Goal: Communication & Community: Answer question/provide support

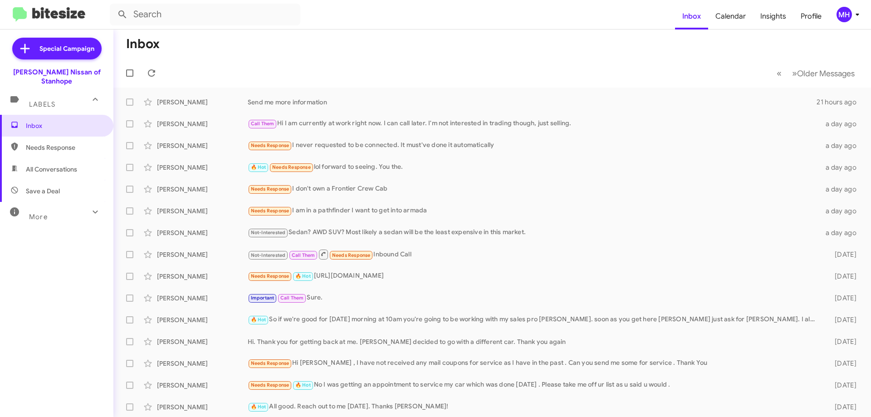
click at [63, 165] on span "All Conversations" at bounding box center [51, 169] width 51 height 9
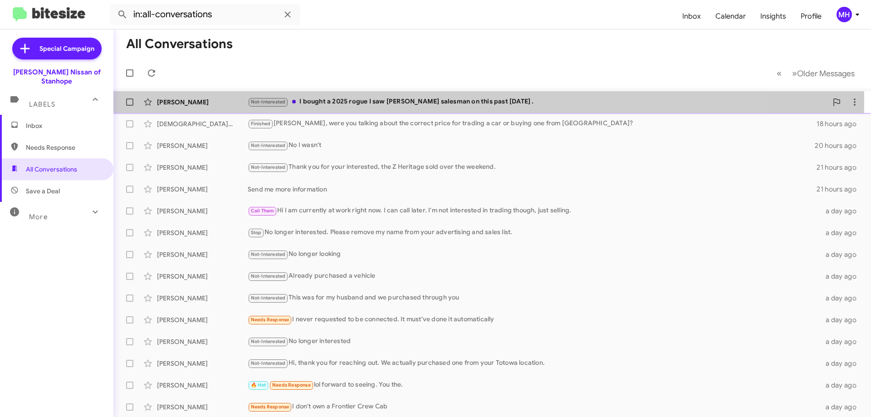
click at [354, 101] on div "Not-Interested I bought a 2025 rogue I saw [PERSON_NAME] salesman on this past …" at bounding box center [537, 102] width 579 height 10
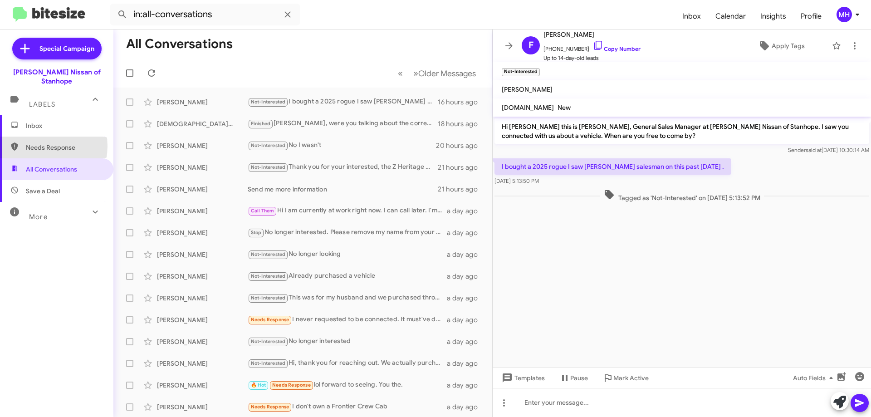
click at [37, 143] on span "Needs Response" at bounding box center [64, 147] width 77 height 9
type input "in:needs-response"
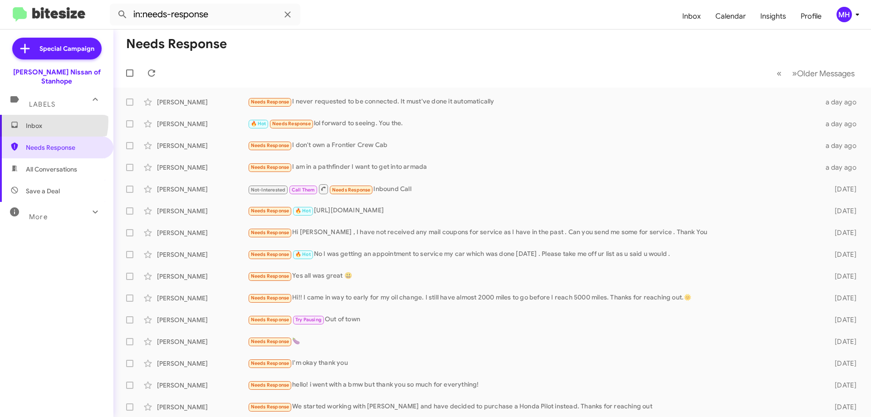
click at [43, 121] on span "Inbox" at bounding box center [64, 125] width 77 height 9
